Goal: Information Seeking & Learning: Check status

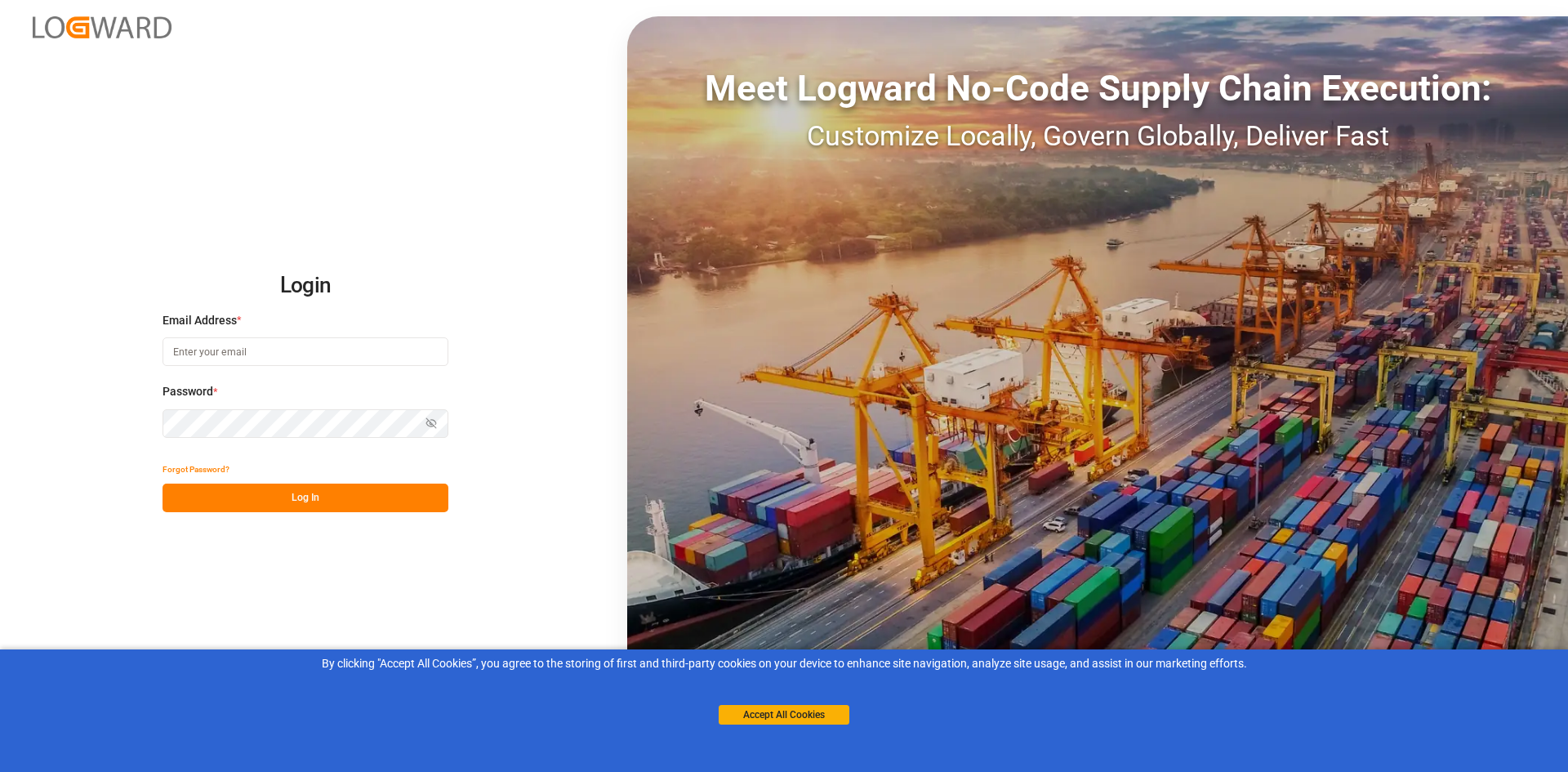
type input "[EMAIL_ADDRESS][DOMAIN_NAME]"
click at [244, 504] on button "Log In" at bounding box center [305, 498] width 286 height 29
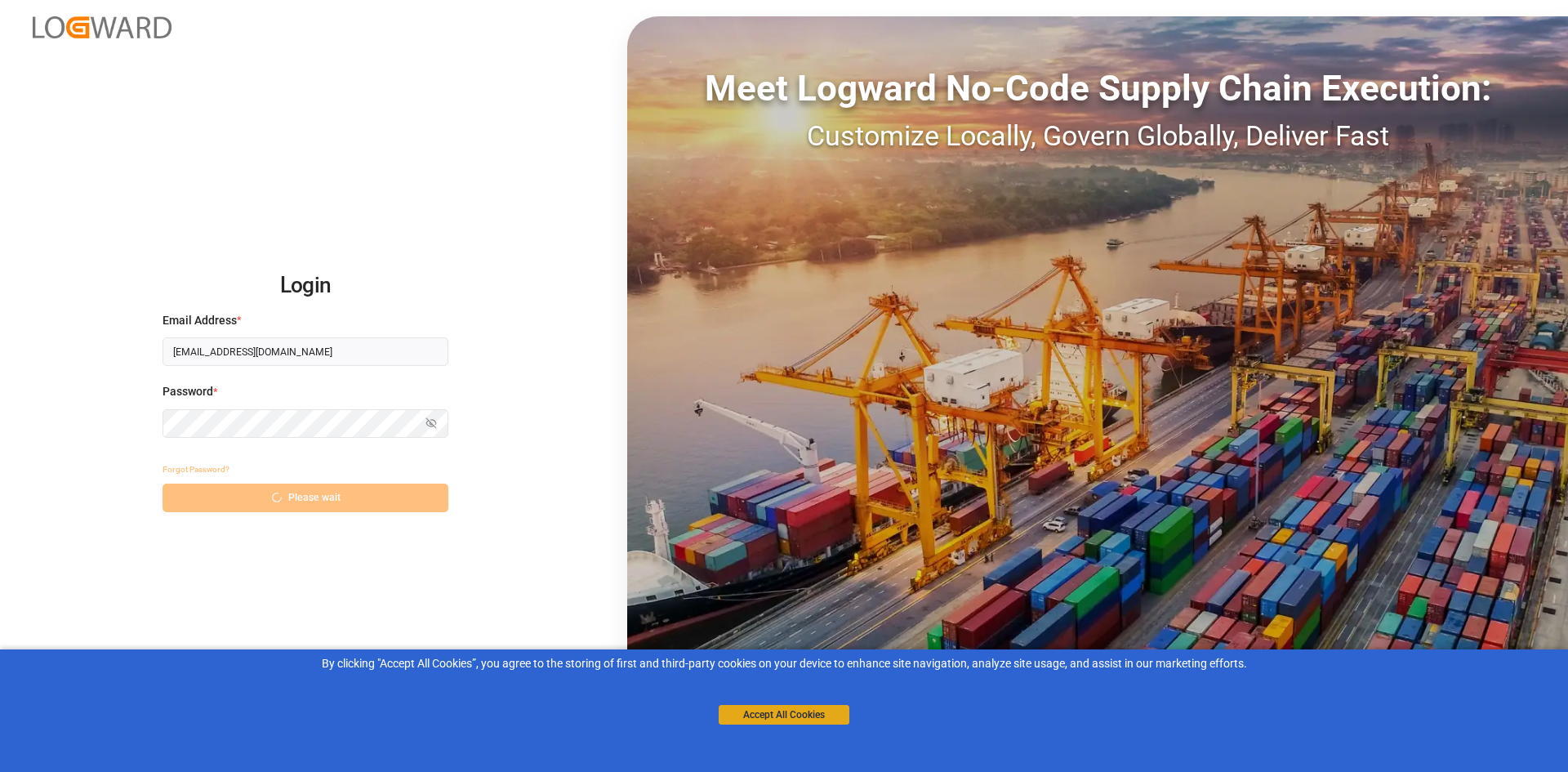
click at [821, 718] on button "Accept All Cookies" at bounding box center [784, 714] width 131 height 20
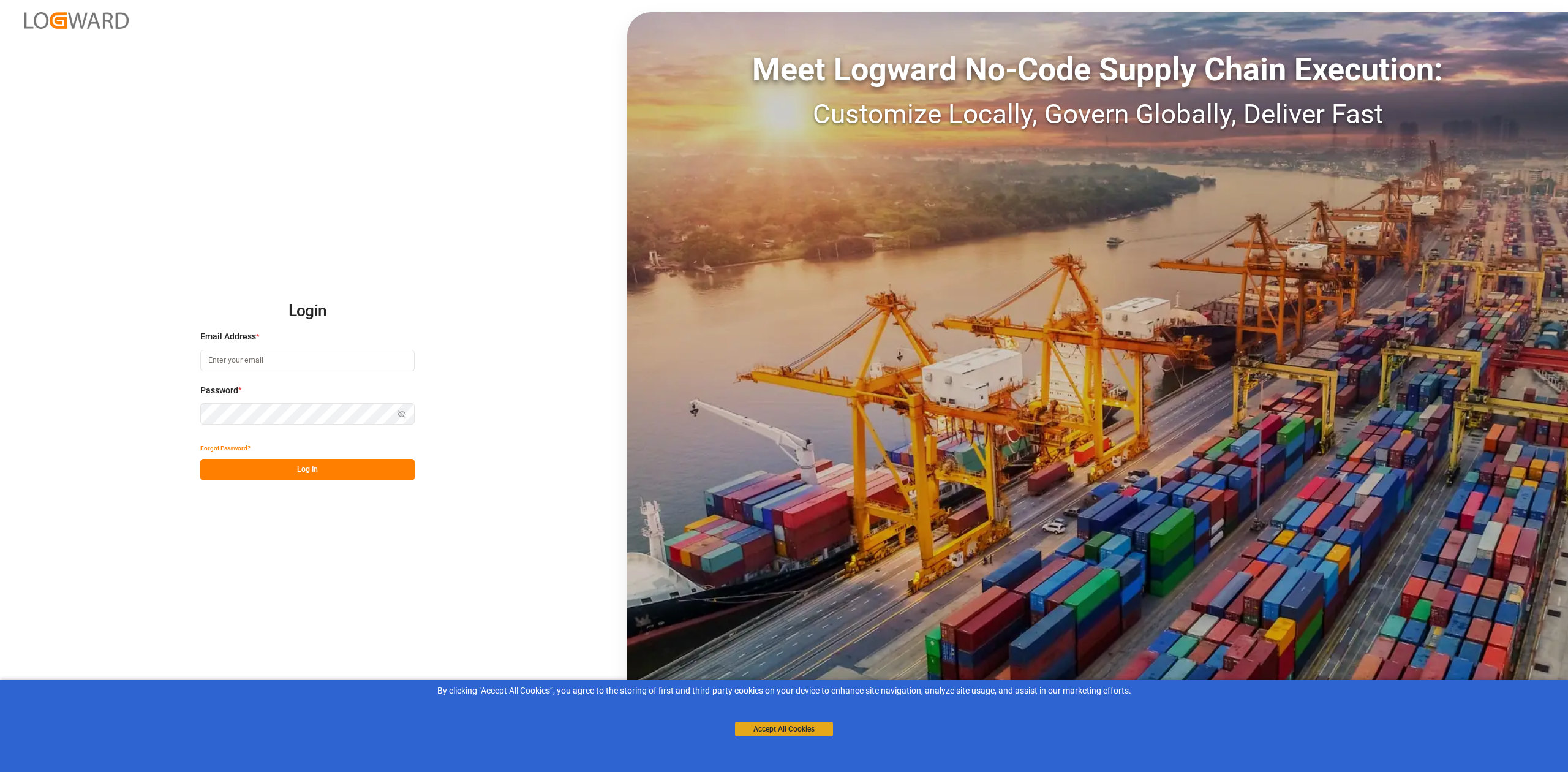
type input "[EMAIL_ADDRESS][DOMAIN_NAME]"
click at [770, 726] on button "Accept All Cookies" at bounding box center [784, 729] width 98 height 15
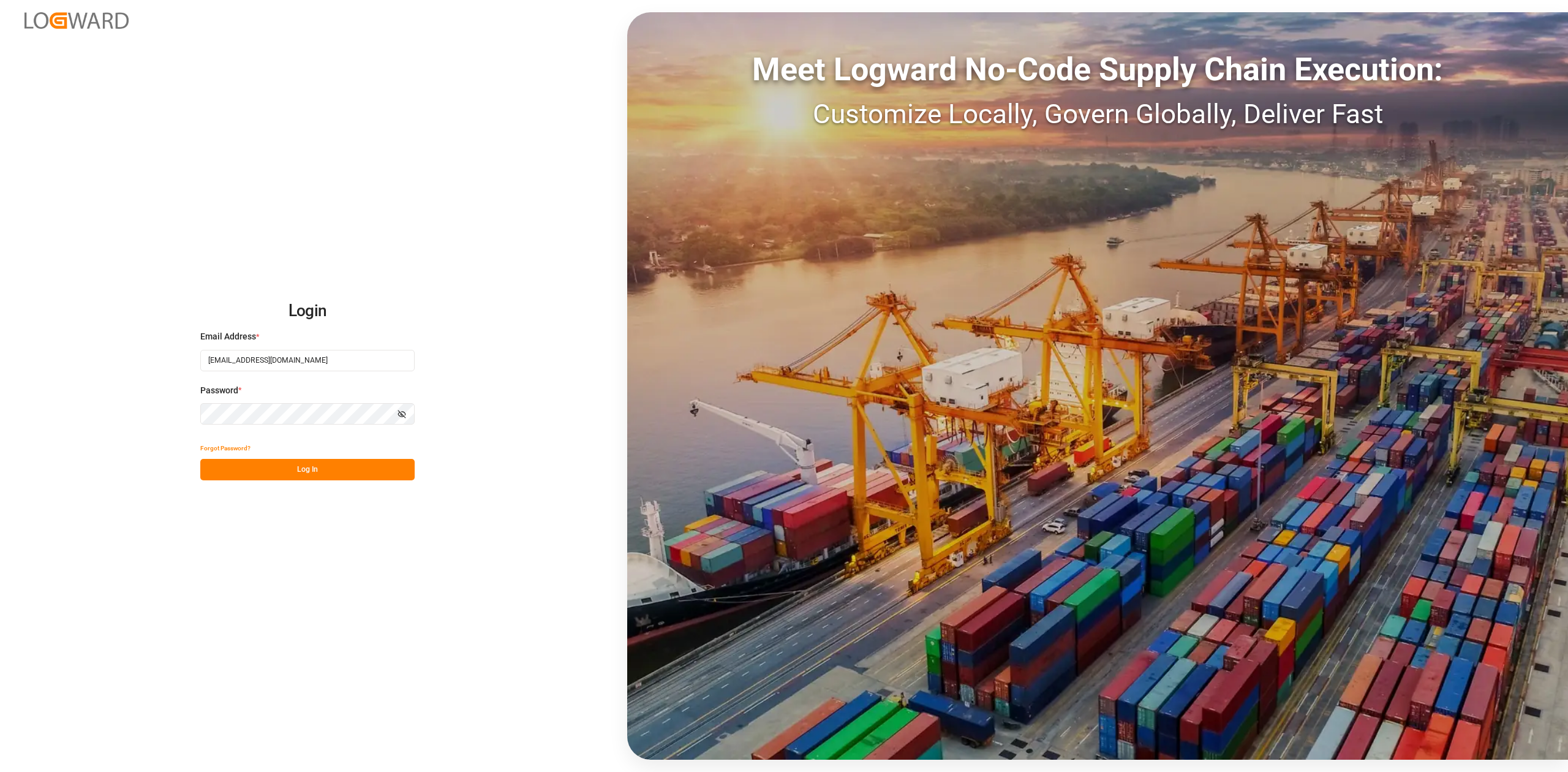
click at [398, 412] on icon "button" at bounding box center [401, 414] width 8 height 8
click at [358, 473] on button "Log In" at bounding box center [307, 470] width 214 height 22
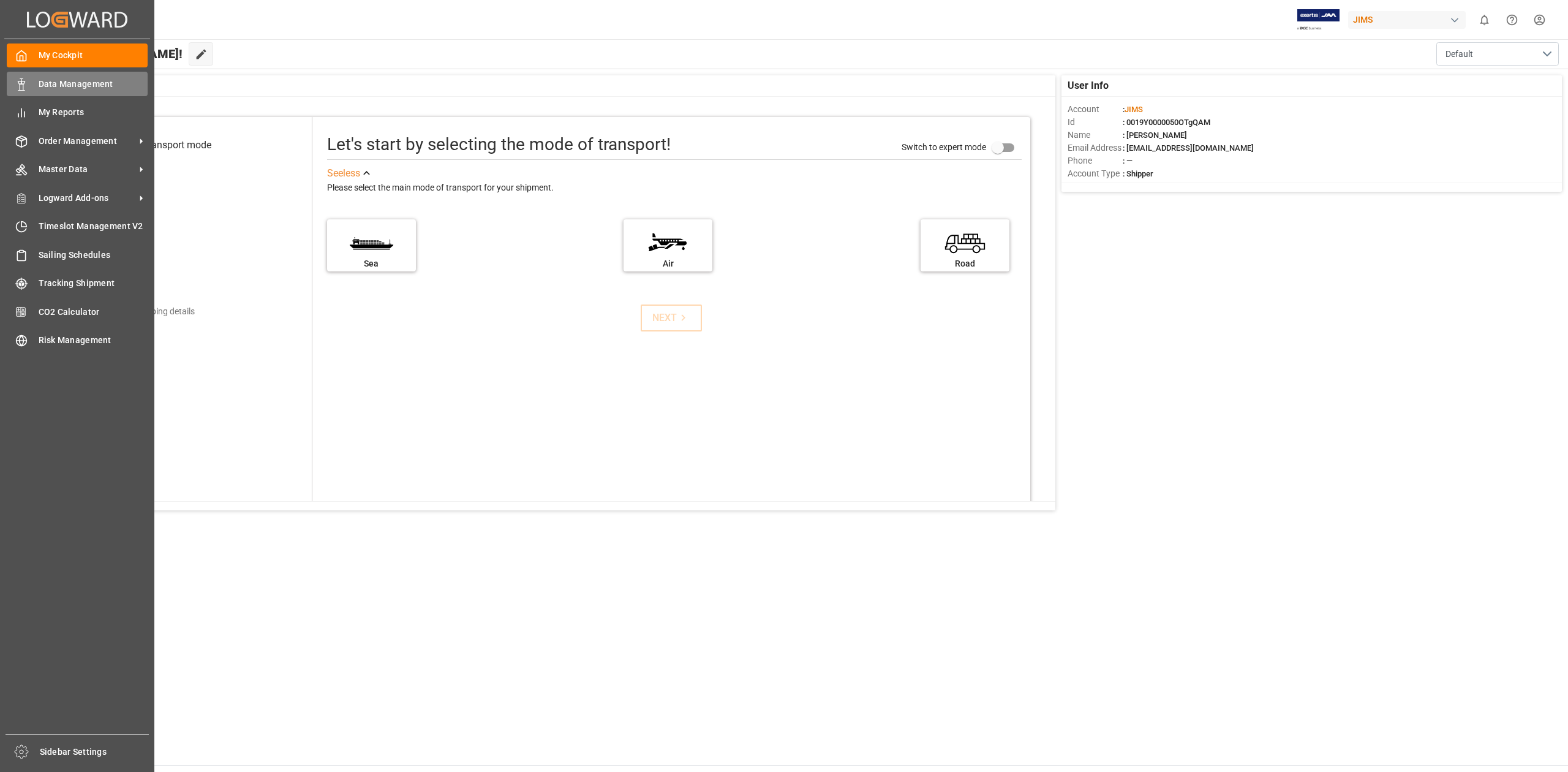
click at [33, 85] on div "Data Management Data Management" at bounding box center [77, 84] width 141 height 24
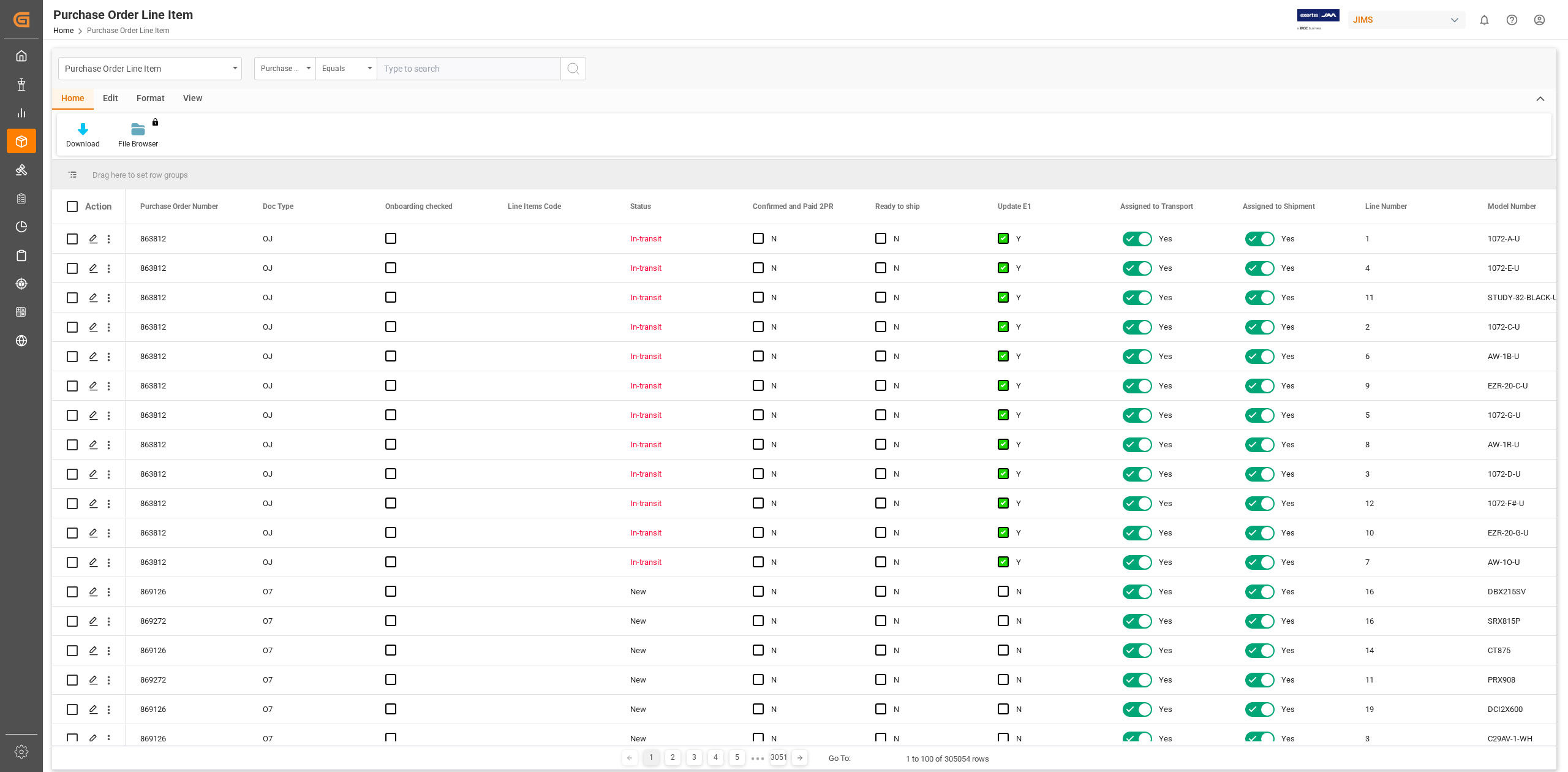
paste input "867879"
type input "867879"
click at [571, 71] on icon "search button" at bounding box center [573, 68] width 15 height 15
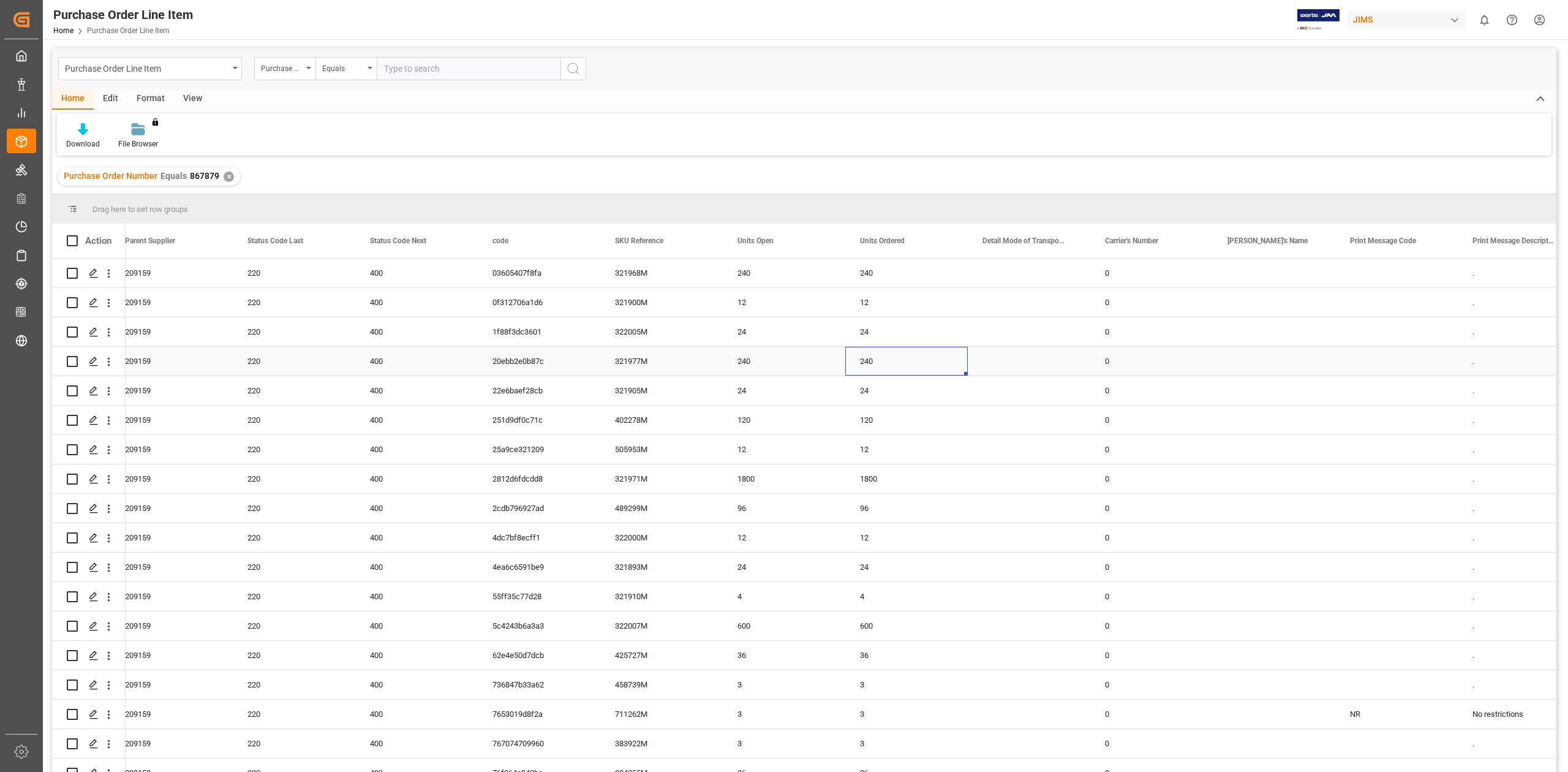
click at [947, 348] on div "240" at bounding box center [906, 361] width 123 height 29
